Goal: Transaction & Acquisition: Obtain resource

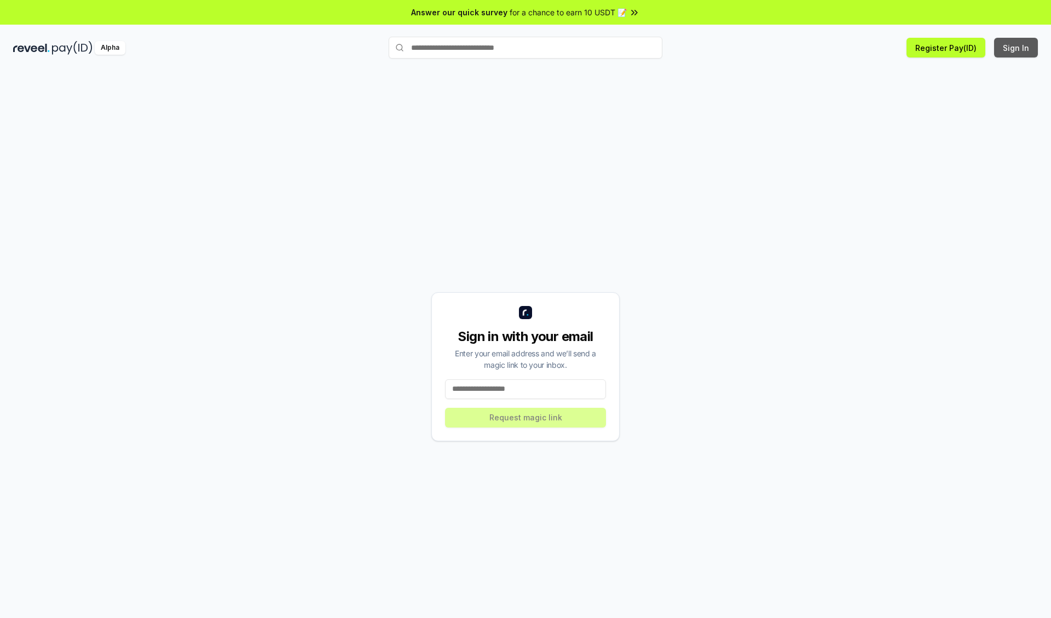
click at [1016, 48] on button "Sign In" at bounding box center [1016, 48] width 44 height 20
type input "**********"
click at [525, 417] on button "Request magic link" at bounding box center [525, 418] width 161 height 20
